Goal: Task Accomplishment & Management: Use online tool/utility

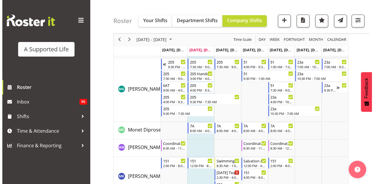
scroll to position [2249, 0]
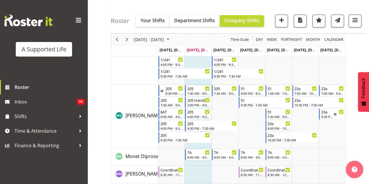
click at [197, 146] on td "Timeline Week of September 30, 2025" at bounding box center [198, 117] width 27 height 64
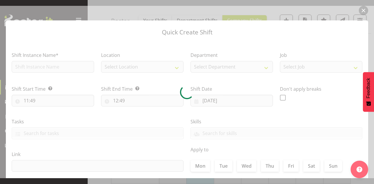
checkbox input "true"
click at [78, 63] on div at bounding box center [187, 92] width 374 height 173
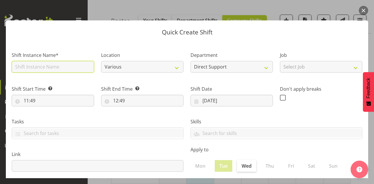
click at [78, 65] on input "text" at bounding box center [53, 67] width 82 height 12
type input "additional support 205"
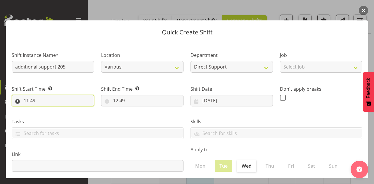
click at [48, 97] on input "11:49" at bounding box center [53, 101] width 82 height 12
click at [51, 115] on select "00 01 02 03 04 05 06 07 08 09 10 11 12 13 14 15 16 17 18 19 20 21 22 23" at bounding box center [51, 116] width 13 height 12
select select "9"
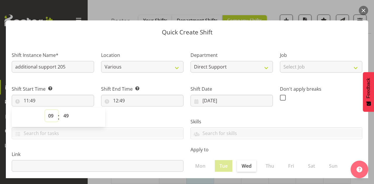
click at [45, 110] on select "00 01 02 03 04 05 06 07 08 09 10 11 12 13 14 15 16 17 18 19 20 21 22 23" at bounding box center [51, 116] width 13 height 12
type input "09:49"
drag, startPoint x: 63, startPoint y: 114, endPoint x: 64, endPoint y: 110, distance: 3.7
click at [63, 114] on select "00 01 02 03 04 05 06 07 08 09 10 11 12 13 14 15 16 17 18 19 20 21 22 23 24 25 2…" at bounding box center [66, 116] width 13 height 12
select select "0"
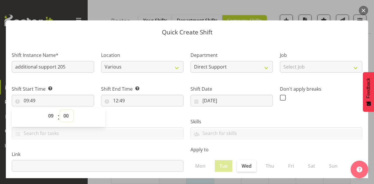
click at [60, 110] on select "00 01 02 03 04 05 06 07 08 09 10 11 12 13 14 15 16 17 18 19 20 21 22 23 24 25 2…" at bounding box center [66, 116] width 13 height 12
type input "09:00"
click at [116, 101] on input "12:49" at bounding box center [142, 101] width 82 height 12
click at [137, 113] on select "00 01 02 03 04 05 06 07 08 09 10 11 12 13 14 15 16 17 18 19 20 21 22 23" at bounding box center [140, 116] width 13 height 12
select select "9"
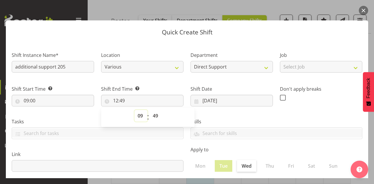
click at [134, 110] on select "00 01 02 03 04 05 06 07 08 09 10 11 12 13 14 15 16 17 18 19 20 21 22 23" at bounding box center [140, 116] width 13 height 12
type input "09:49"
click at [153, 120] on select "00 01 02 03 04 05 06 07 08 09 10 11 12 13 14 15 16 17 18 19 20 21 22 23 24 25 2…" at bounding box center [156, 116] width 13 height 12
select select "29"
click at [150, 110] on select "00 01 02 03 04 05 06 07 08 09 10 11 12 13 14 15 16 17 18 19 20 21 22 23 24 25 2…" at bounding box center [156, 116] width 13 height 12
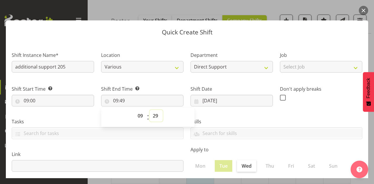
type input "09:29"
drag, startPoint x: 154, startPoint y: 115, endPoint x: 155, endPoint y: 112, distance: 3.2
click at [154, 115] on select "00 01 02 03 04 05 06 07 08 09 10 11 12 13 14 15 16 17 18 19 20 21 22 23 24 25 2…" at bounding box center [156, 116] width 13 height 12
select select "30"
click at [150, 110] on select "00 01 02 03 04 05 06 07 08 09 10 11 12 13 14 15 16 17 18 19 20 21 22 23 24 25 2…" at bounding box center [156, 116] width 13 height 12
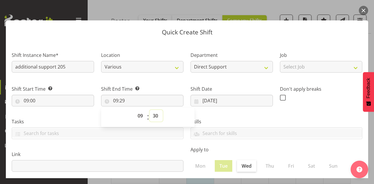
type input "09:30"
click at [210, 44] on div "Department Direct Support Office Crew Other two4nine" at bounding box center [231, 61] width 89 height 34
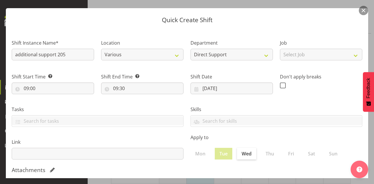
scroll to position [0, 0]
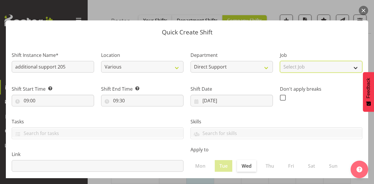
click at [320, 70] on select "Select Job Accounts and Payroll Admin Support Aspirations and Support Facilitat…" at bounding box center [321, 67] width 82 height 12
select select "4112"
click at [280, 61] on select "Select Job Accounts and Payroll Admin Support Aspirations and Support Facilitat…" at bounding box center [321, 67] width 82 height 12
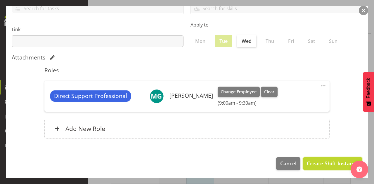
click at [329, 163] on span "Create Shift Instance" at bounding box center [333, 164] width 52 height 8
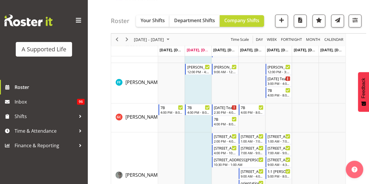
scroll to position [2249, 0]
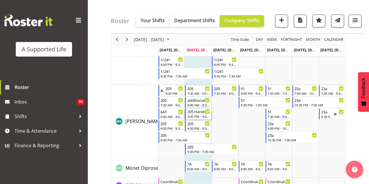
click at [201, 113] on div "205 Handover" at bounding box center [198, 112] width 23 height 6
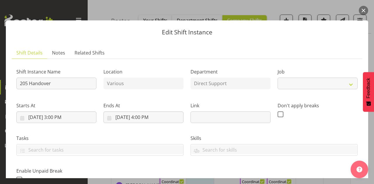
select select "4112"
click at [364, 11] on button "button" at bounding box center [363, 10] width 9 height 9
